Goal: Communication & Community: Share content

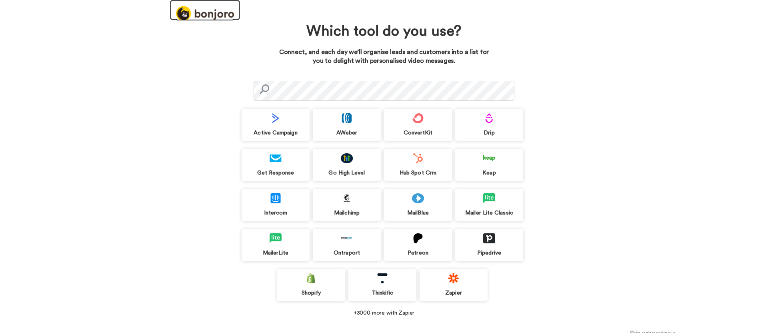
click at [220, 15] on img at bounding box center [205, 13] width 58 height 15
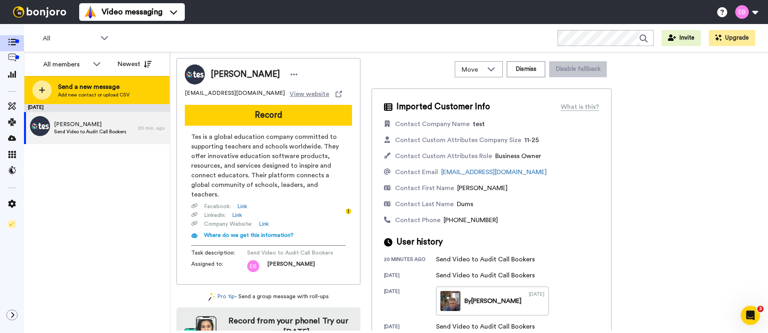
click at [125, 97] on span "Add new contact or upload CSV" at bounding box center [94, 95] width 72 height 6
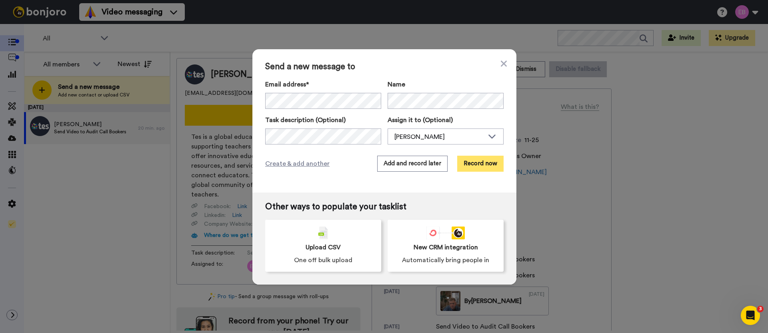
click at [481, 165] on button "Record now" at bounding box center [480, 164] width 46 height 16
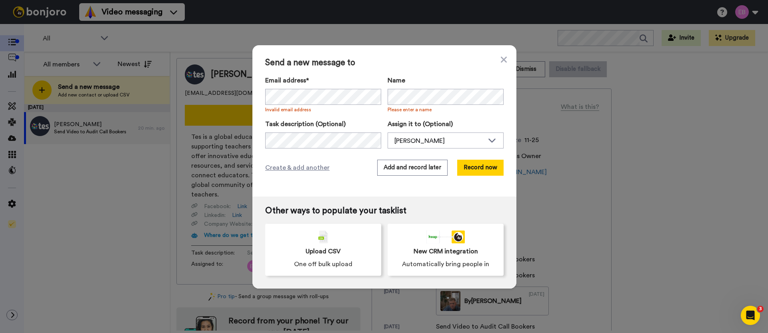
click at [337, 160] on div "Create & add another Add and record later Record now" at bounding box center [384, 168] width 238 height 16
click at [485, 166] on button "Record now" at bounding box center [480, 168] width 46 height 16
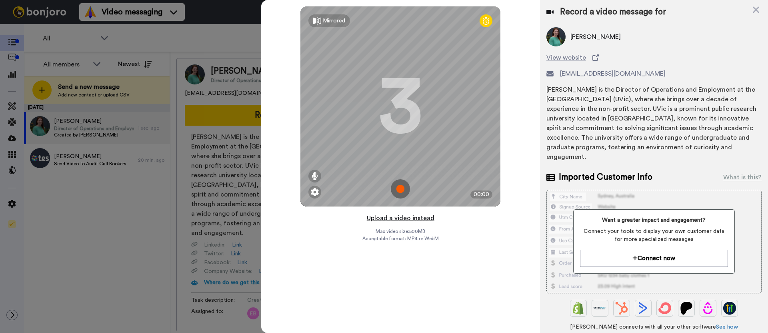
click at [395, 216] on button "Upload a video instead" at bounding box center [400, 218] width 72 height 10
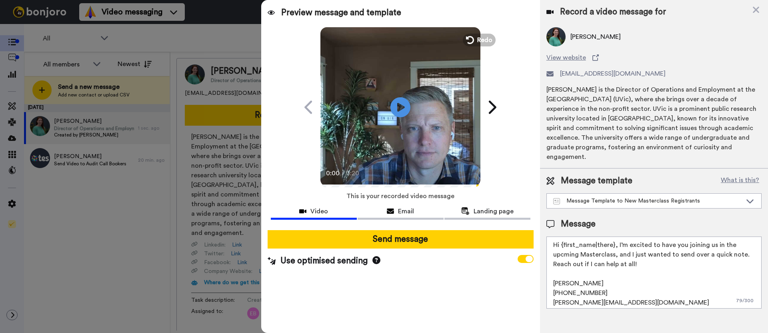
click at [647, 269] on textarea "Hi {first_name|there}, I’m excited to have you joining us in the upcming Master…" at bounding box center [653, 272] width 215 height 72
drag, startPoint x: 643, startPoint y: 262, endPoint x: 535, endPoint y: 227, distance: 113.3
click at [535, 227] on div "Preview message and template Play/Pause 0:00 / 0:20 A special video message for…" at bounding box center [514, 166] width 507 height 333
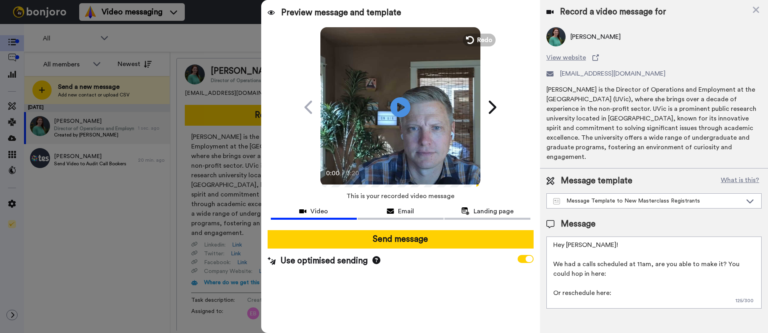
click at [609, 271] on textarea "Hey [PERSON_NAME]! We had a calls scheduled at 11am, are you able to make it? Y…" at bounding box center [653, 272] width 215 height 72
paste textarea "[URL][DOMAIN_NAME][SECURITY_DATA]"
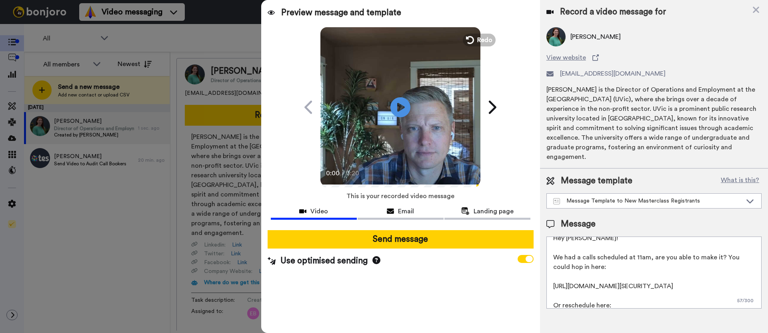
scroll to position [60, 0]
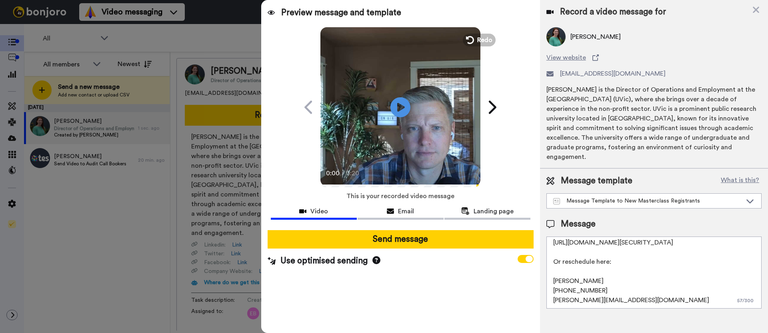
click at [623, 258] on textarea "Hey [PERSON_NAME]! We had a calls scheduled at 11am, are you able to make it? Y…" at bounding box center [653, 272] width 215 height 72
paste textarea "[URL][DOMAIN_NAME]"
click at [138, 301] on div at bounding box center [384, 166] width 768 height 333
drag, startPoint x: 733, startPoint y: 257, endPoint x: 547, endPoint y: 259, distance: 185.5
click at [548, 259] on textarea "Hey [PERSON_NAME]! We had a calls scheduled at 11am, are you able to make it? Y…" at bounding box center [653, 272] width 215 height 72
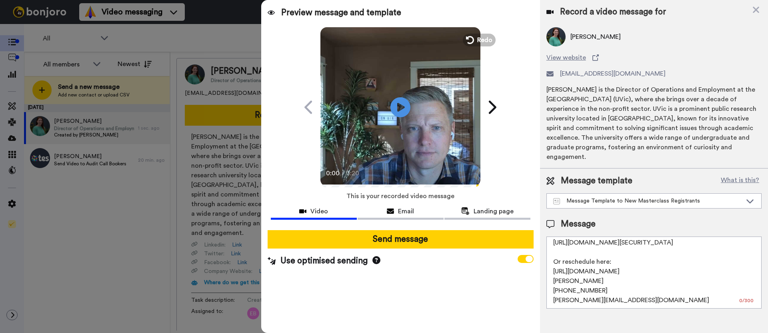
drag, startPoint x: 725, startPoint y: 268, endPoint x: 762, endPoint y: 265, distance: 36.9
click at [762, 265] on div "Message template What is this? Message Template to New Masterclass Registrants …" at bounding box center [654, 241] width 228 height 146
click at [722, 276] on textarea "Hey [PERSON_NAME]! We had a calls scheduled at 11am, are you able to make it? Y…" at bounding box center [653, 272] width 215 height 72
drag, startPoint x: 728, startPoint y: 260, endPoint x: 549, endPoint y: 251, distance: 179.4
click at [549, 251] on textarea "Hey [PERSON_NAME]! We had a calls scheduled at 11am, are you able to make it? Y…" at bounding box center [653, 272] width 215 height 72
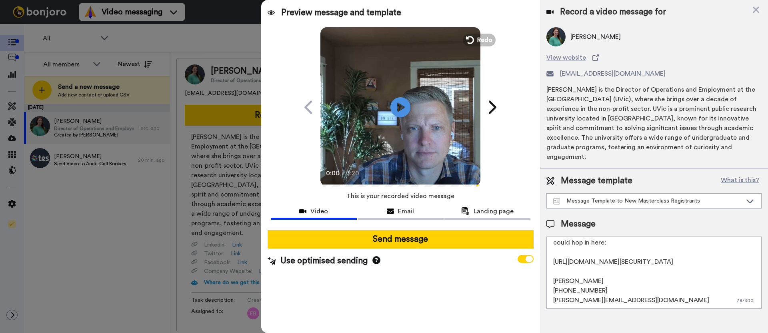
scroll to position [41, 0]
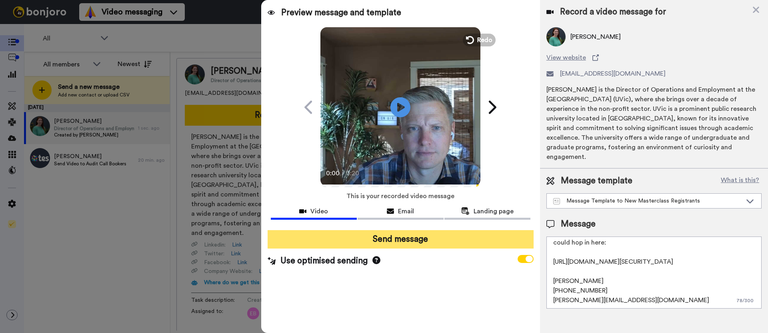
type textarea "Hey [PERSON_NAME]! We had a calls scheduled at 11am, are you able to make it? Y…"
click at [436, 241] on button "Send message" at bounding box center [400, 239] width 266 height 18
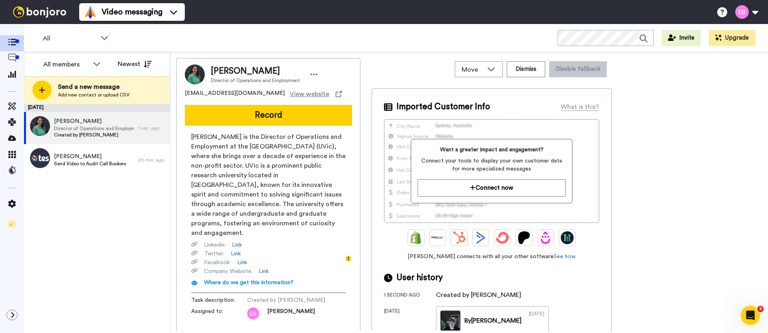
scroll to position [0, 0]
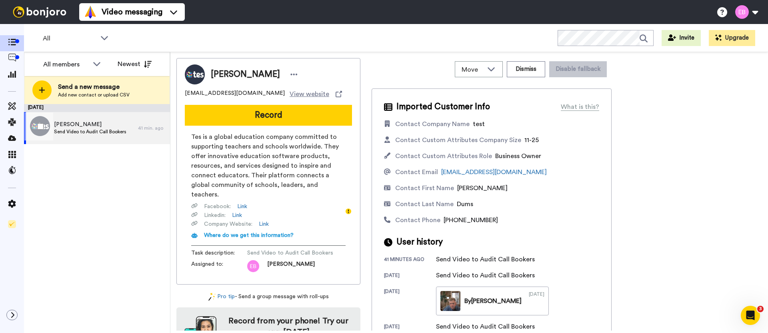
click at [73, 131] on span "Send Video to Audit Call Bookers" at bounding box center [90, 131] width 72 height 6
click at [98, 128] on span "Send Video to Audit Call Bookers" at bounding box center [90, 131] width 72 height 6
